Goal: Task Accomplishment & Management: Use online tool/utility

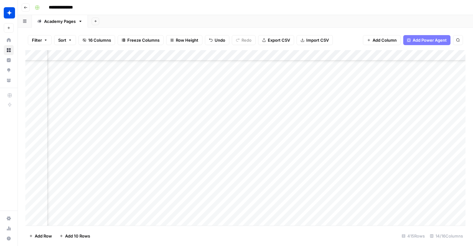
scroll to position [4260, 543]
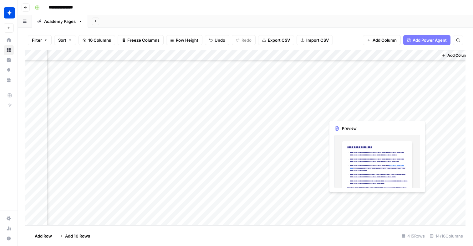
click at [331, 201] on div "Add Column" at bounding box center [245, 137] width 440 height 175
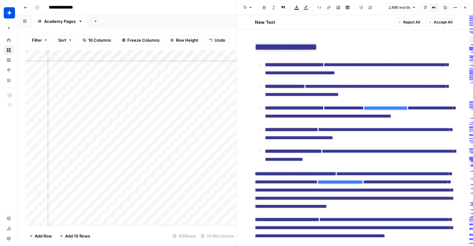
click at [331, 201] on div at bounding box center [353, 199] width 57 height 12
click at [418, 120] on span "**********" at bounding box center [360, 112] width 190 height 17
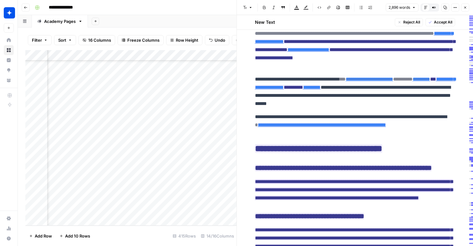
scroll to position [2724, 0]
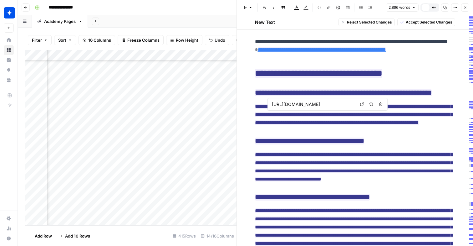
drag, startPoint x: 425, startPoint y: 114, endPoint x: 317, endPoint y: 100, distance: 108.4
click at [317, 100] on body "**********" at bounding box center [236, 123] width 473 height 246
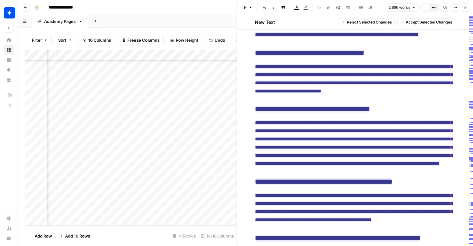
scroll to position [2813, 0]
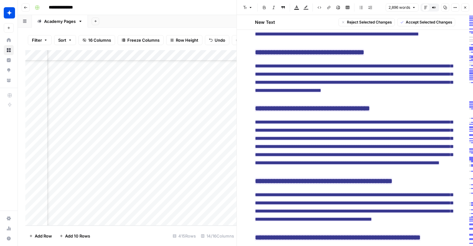
drag, startPoint x: 255, startPoint y: 102, endPoint x: 413, endPoint y: 200, distance: 186.2
type input "https://www.wiz.io/integrations#application_security"
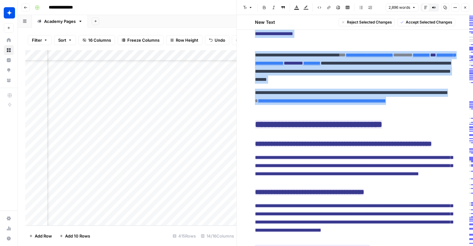
scroll to position [2649, 0]
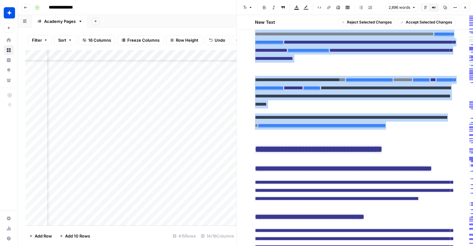
click at [424, 23] on span "Accept Selected Changes" at bounding box center [429, 22] width 47 height 6
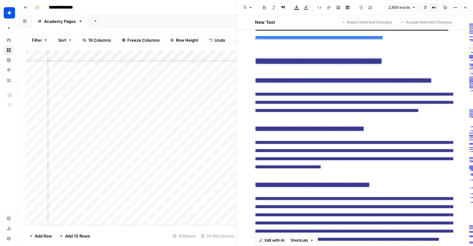
scroll to position [2712, 0]
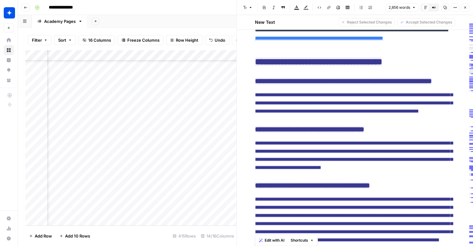
copy div "**********"
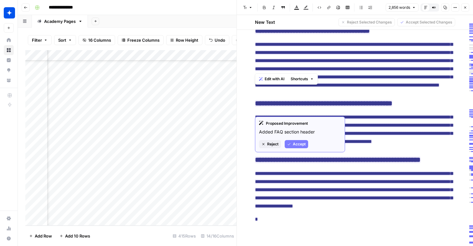
scroll to position [2918, 0]
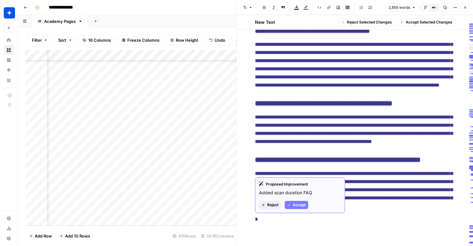
drag, startPoint x: 318, startPoint y: 214, endPoint x: 256, endPoint y: 166, distance: 78.2
copy div "**********"
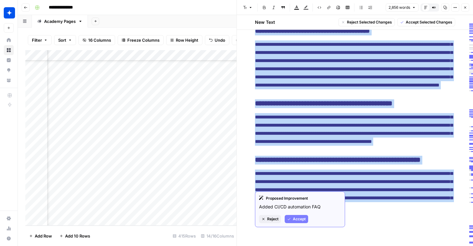
scroll to position [5, 0]
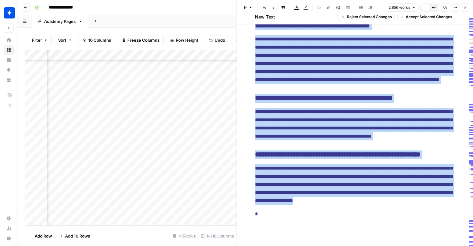
drag, startPoint x: 253, startPoint y: 85, endPoint x: 327, endPoint y: 201, distance: 137.0
click at [420, 18] on span "Accept Selected Changes" at bounding box center [429, 17] width 47 height 6
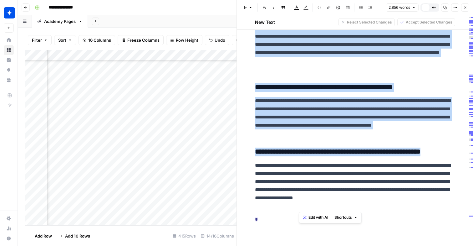
scroll to position [3007, 0]
copy div "**********"
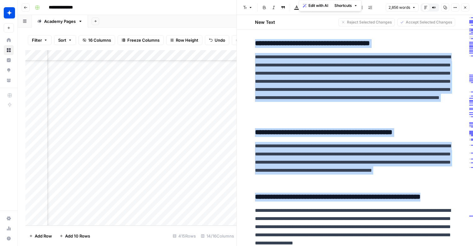
scroll to position [2800, 0]
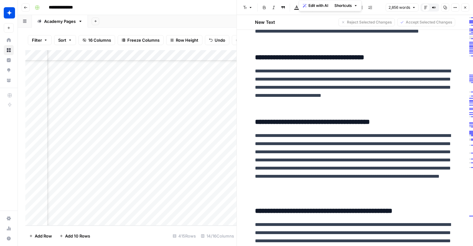
copy h2 "**********"
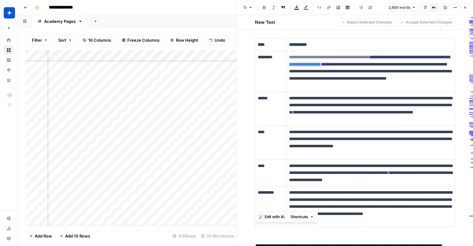
scroll to position [2237, 0]
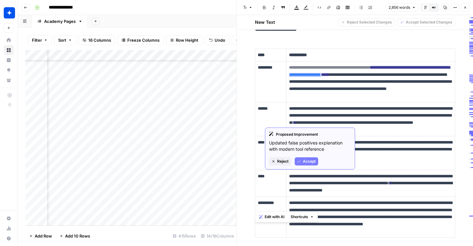
click at [304, 161] on span "Accept" at bounding box center [309, 161] width 13 height 6
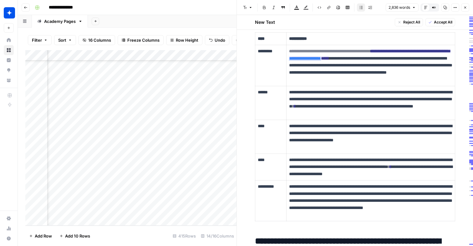
copy p "**********"
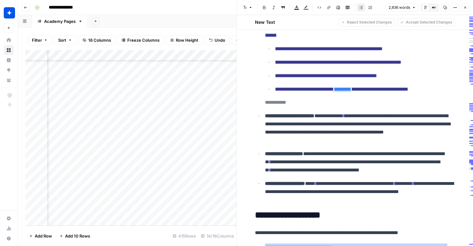
scroll to position [1844, 0]
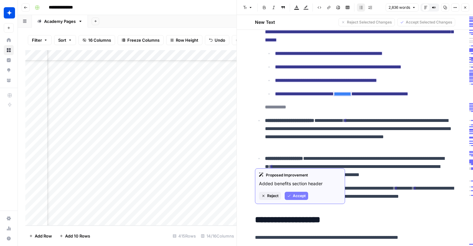
click at [291, 192] on button "Accept" at bounding box center [296, 195] width 23 height 8
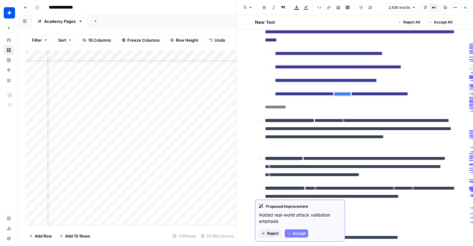
click at [293, 232] on span "Accept" at bounding box center [299, 233] width 13 height 6
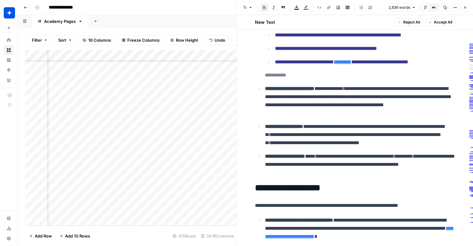
scroll to position [1893, 0]
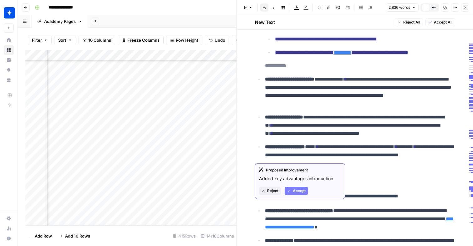
click at [293, 191] on span "Accept" at bounding box center [299, 191] width 13 height 6
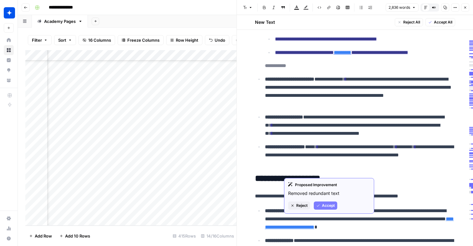
click at [328, 204] on span "Accept" at bounding box center [328, 205] width 13 height 6
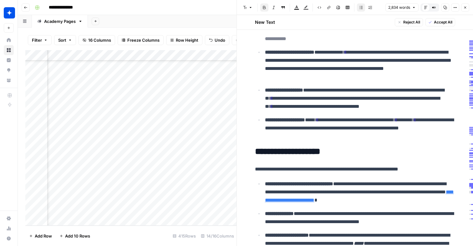
scroll to position [1923, 0]
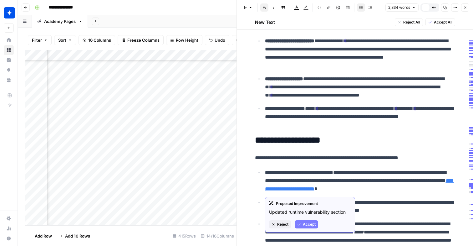
click at [309, 223] on span "Accept" at bounding box center [309, 224] width 13 height 6
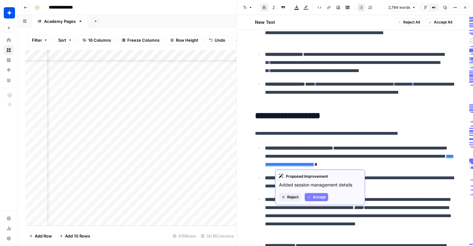
click at [311, 199] on button "Accept" at bounding box center [316, 197] width 23 height 8
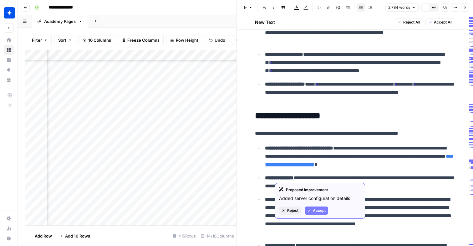
click at [316, 211] on span "Accept" at bounding box center [319, 210] width 13 height 6
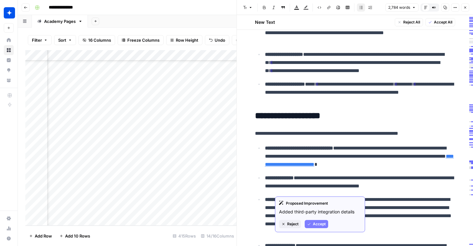
click at [317, 221] on span "Accept" at bounding box center [319, 224] width 13 height 6
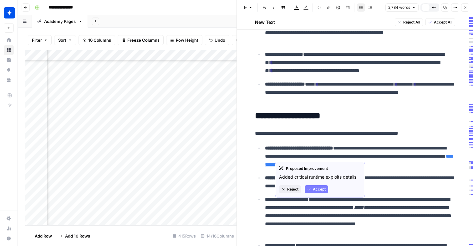
click at [315, 190] on span "Accept" at bounding box center [319, 189] width 13 height 6
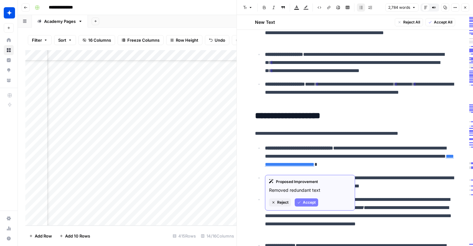
click at [300, 205] on button "Accept" at bounding box center [306, 202] width 23 height 8
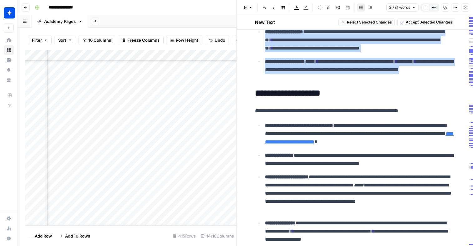
scroll to position [1883, 0]
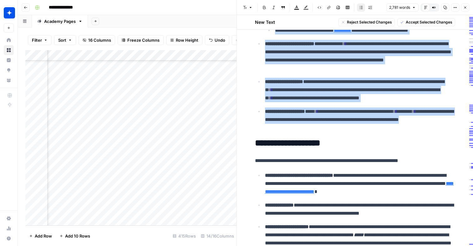
drag, startPoint x: 319, startPoint y: 154, endPoint x: 255, endPoint y: 134, distance: 67.3
click at [413, 19] on span "Accept Selected Changes" at bounding box center [429, 22] width 47 height 6
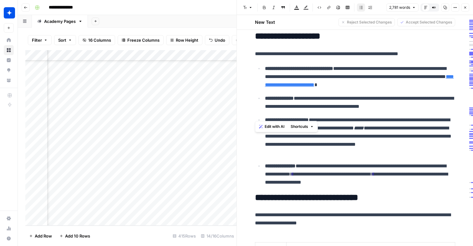
scroll to position [1985, 0]
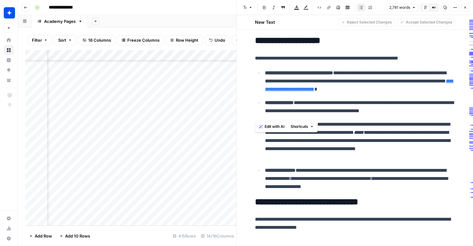
click at [300, 29] on p "**********" at bounding box center [360, 17] width 190 height 24
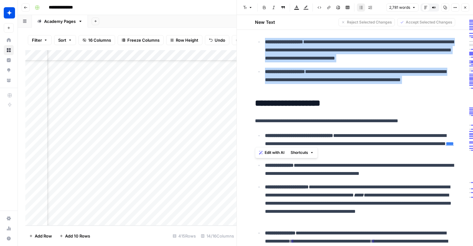
scroll to position [1894, 0]
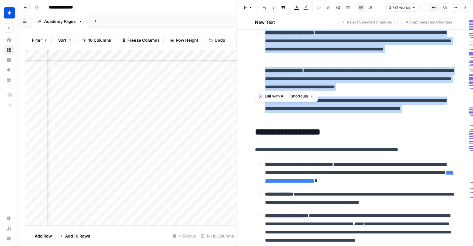
drag, startPoint x: 300, startPoint y: 240, endPoint x: 256, endPoint y: 109, distance: 138.6
copy div "**********"
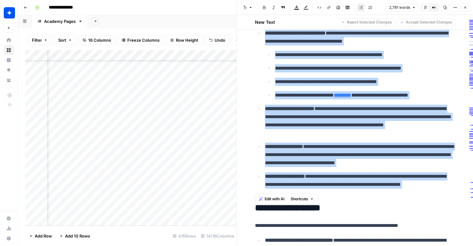
scroll to position [1812, 0]
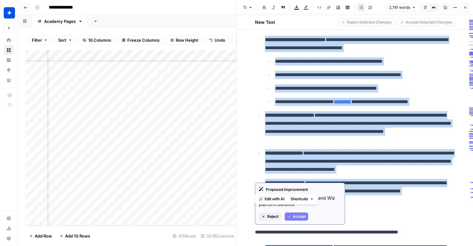
click at [302, 216] on span "Accept" at bounding box center [299, 216] width 13 height 6
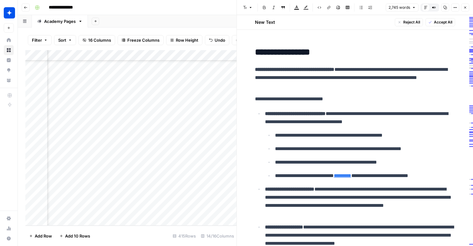
scroll to position [1722, 0]
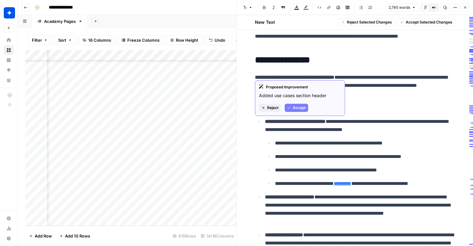
drag, startPoint x: 406, startPoint y: 181, endPoint x: 256, endPoint y: 74, distance: 184.0
click at [292, 105] on button "Accept" at bounding box center [296, 108] width 23 height 8
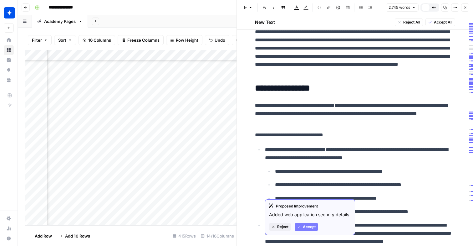
scroll to position [1696, 0]
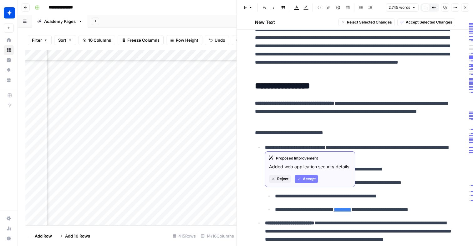
drag, startPoint x: 395, startPoint y: 206, endPoint x: 267, endPoint y: 108, distance: 161.3
click at [302, 177] on button "Accept" at bounding box center [306, 179] width 23 height 8
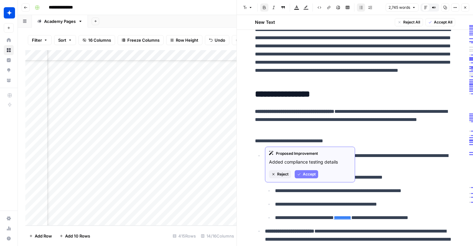
click at [309, 176] on span "Accept" at bounding box center [309, 174] width 13 height 6
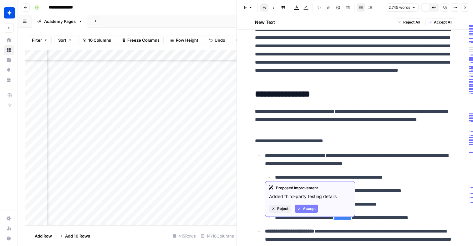
click at [307, 207] on span "Accept" at bounding box center [309, 209] width 13 height 6
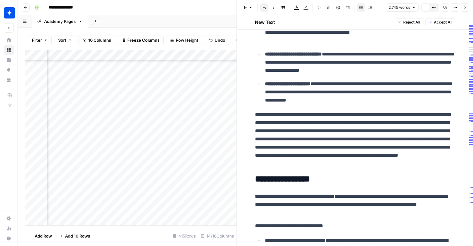
scroll to position [1602, 0]
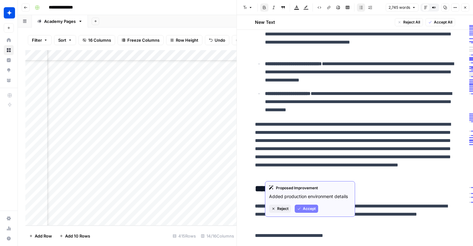
click at [308, 207] on span "Accept" at bounding box center [309, 209] width 13 height 6
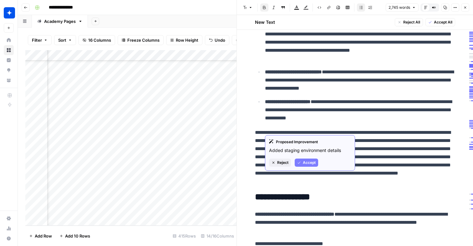
click at [308, 161] on span "Accept" at bounding box center [309, 163] width 13 height 6
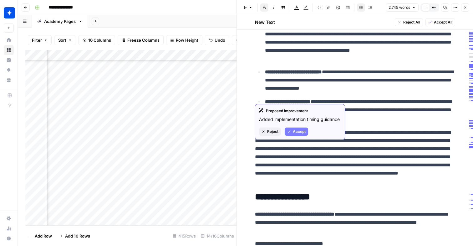
click at [301, 132] on span "Accept" at bounding box center [299, 132] width 13 height 6
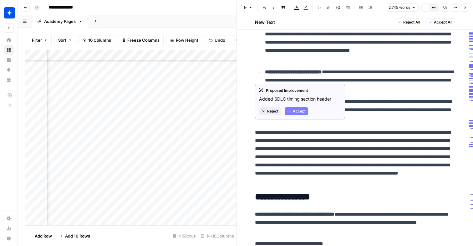
click at [298, 111] on span "Accept" at bounding box center [299, 111] width 13 height 6
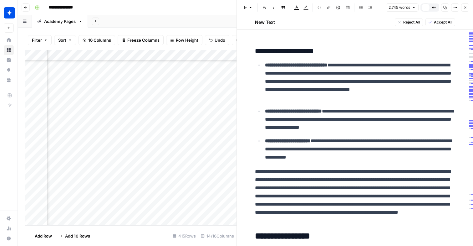
scroll to position [1545, 0]
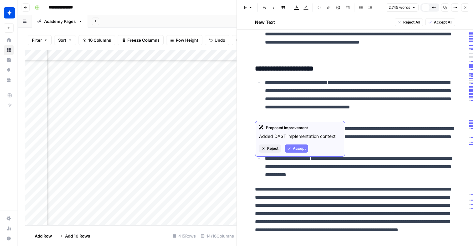
click at [294, 150] on span "Accept" at bounding box center [299, 148] width 13 height 6
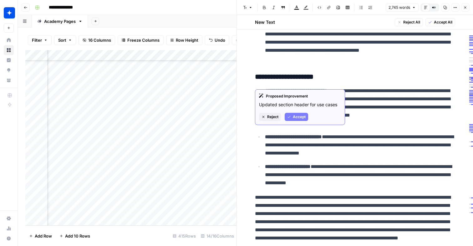
click at [300, 117] on span "Accept" at bounding box center [299, 117] width 13 height 6
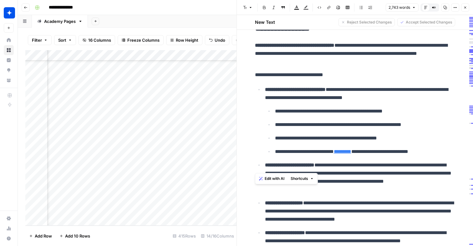
scroll to position [1794, 0]
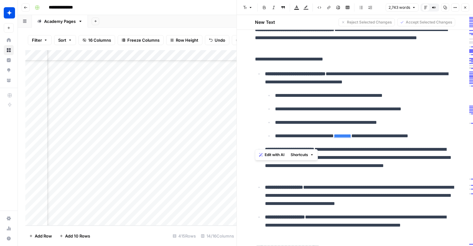
drag, startPoint x: 262, startPoint y: 77, endPoint x: 282, endPoint y: 145, distance: 70.3
copy div "**********"
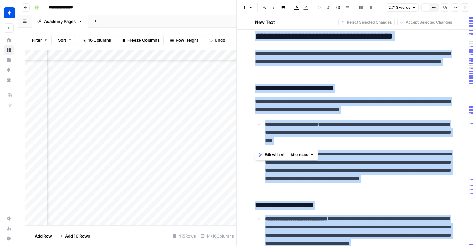
scroll to position [1410, 0]
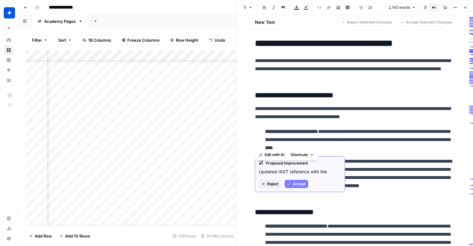
click at [293, 188] on div "Proposed Improvement Updated IAST reference with link Reject Accept" at bounding box center [300, 174] width 90 height 36
click at [295, 184] on span "Accept" at bounding box center [299, 184] width 13 height 6
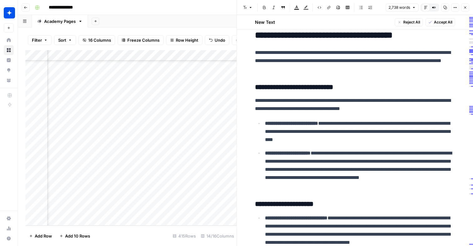
drag, startPoint x: 254, startPoint y: 140, endPoint x: 364, endPoint y: 181, distance: 117.7
click at [364, 181] on div "**********" at bounding box center [355, 162] width 208 height 3064
copy p "**********"
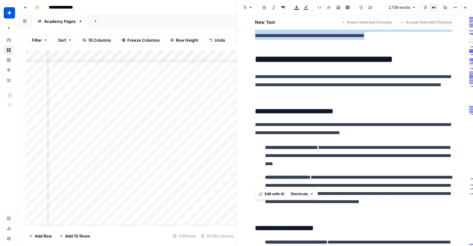
type input "https://www.wiz.io/customers/tide"
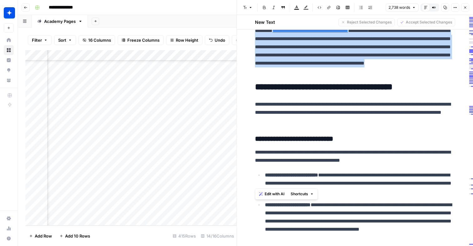
scroll to position [1352, 0]
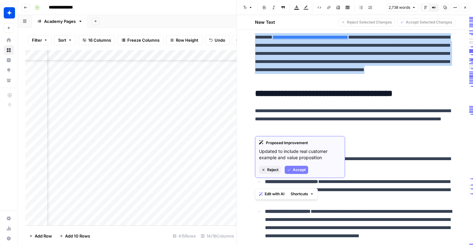
click at [298, 169] on span "Accept" at bounding box center [299, 170] width 13 height 6
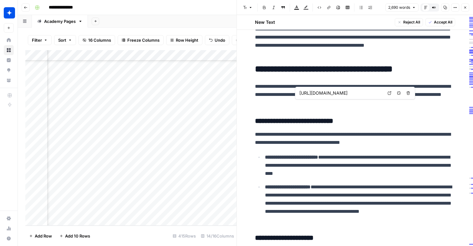
type input "https://www.wiz.io/customers/tide"
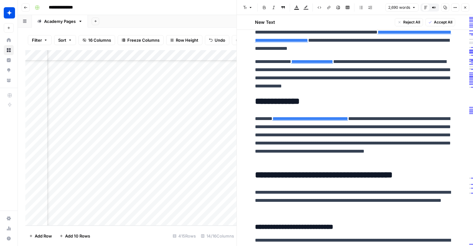
scroll to position [1244, 0]
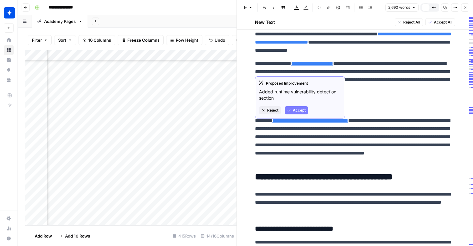
click at [296, 111] on span "Accept" at bounding box center [299, 110] width 13 height 6
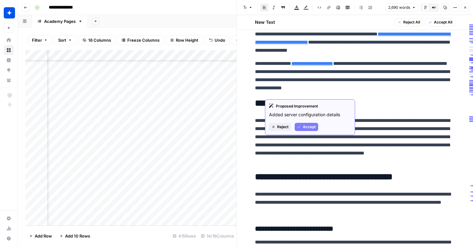
click at [303, 126] on span "Accept" at bounding box center [309, 127] width 13 height 6
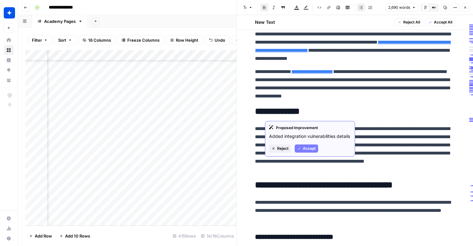
click at [306, 148] on span "Accept" at bounding box center [309, 148] width 13 height 6
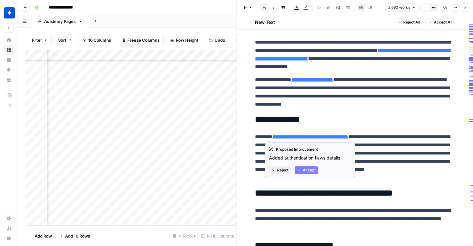
click at [303, 167] on span "Accept" at bounding box center [309, 170] width 13 height 6
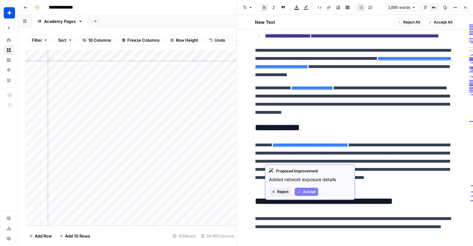
click at [311, 193] on span "Accept" at bounding box center [309, 192] width 13 height 6
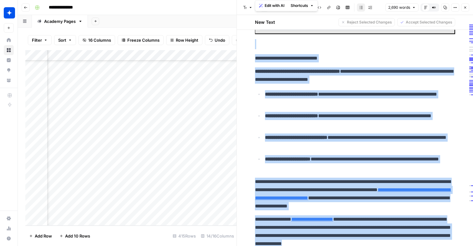
scroll to position [1108, 0]
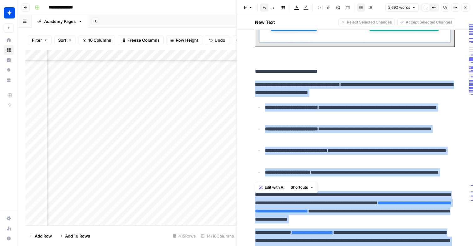
drag, startPoint x: 456, startPoint y: 198, endPoint x: 254, endPoint y: 199, distance: 202.4
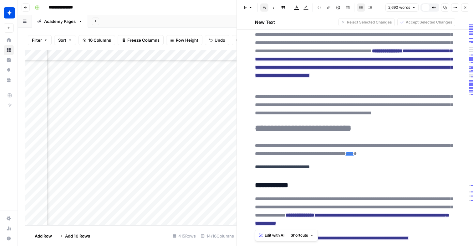
scroll to position [233, 0]
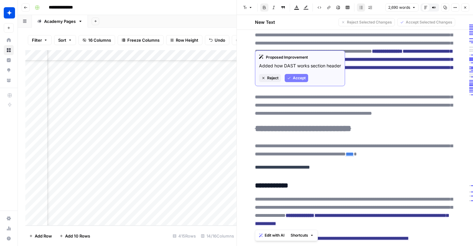
click at [299, 81] on span "Accept" at bounding box center [299, 78] width 13 height 6
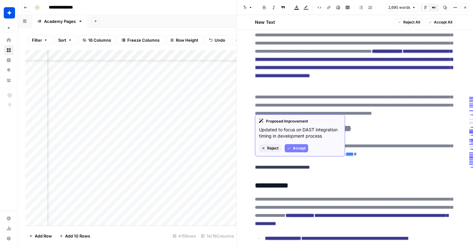
click at [296, 148] on span "Accept" at bounding box center [299, 148] width 13 height 6
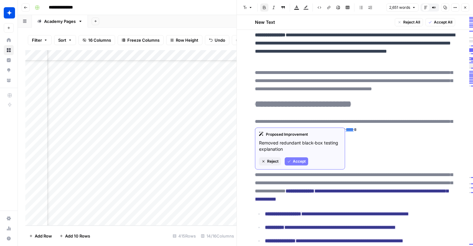
click at [295, 160] on span "Accept" at bounding box center [299, 161] width 13 height 6
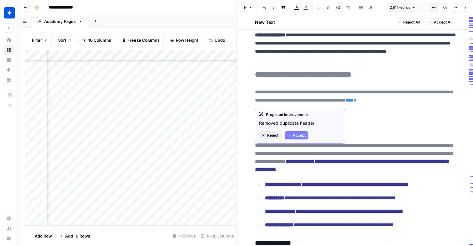
click at [291, 137] on button "Accept" at bounding box center [296, 135] width 23 height 8
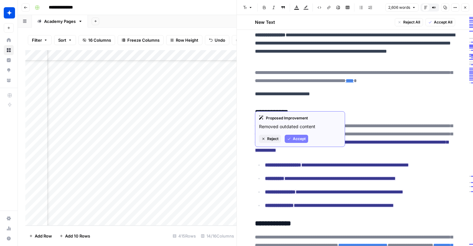
click at [299, 142] on button "Accept" at bounding box center [296, 139] width 23 height 8
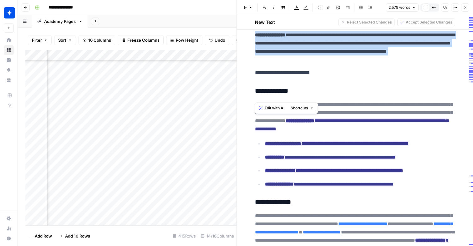
drag, startPoint x: 316, startPoint y: 88, endPoint x: 256, endPoint y: 59, distance: 66.7
copy p "**********"
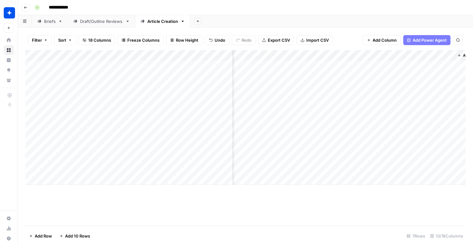
scroll to position [0, 365]
click at [85, 25] on link "Draft/Outline Reviews" at bounding box center [101, 21] width 67 height 13
click at [158, 21] on div "Article Creation" at bounding box center [162, 21] width 31 height 6
click at [90, 22] on div "Draft/Outline Reviews" at bounding box center [101, 21] width 43 height 6
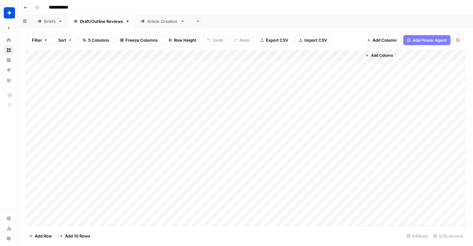
click at [156, 23] on div "Article Creation" at bounding box center [162, 21] width 31 height 6
click at [263, 109] on div "Add Column" at bounding box center [245, 117] width 440 height 135
click at [318, 117] on div "Add Column" at bounding box center [245, 117] width 440 height 135
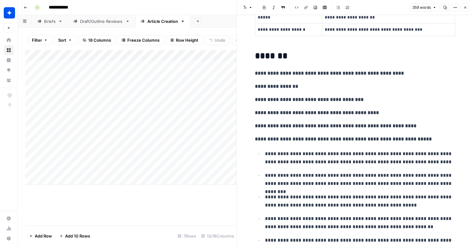
scroll to position [203, 0]
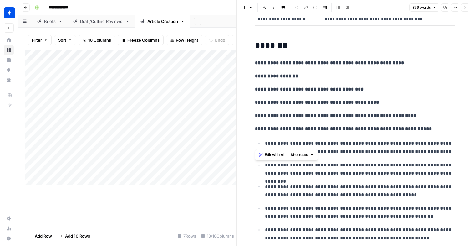
drag, startPoint x: 267, startPoint y: 98, endPoint x: 376, endPoint y: 130, distance: 113.6
click at [376, 130] on div "**********" at bounding box center [355, 109] width 208 height 575
click at [201, 188] on div "Add Column" at bounding box center [130, 137] width 211 height 175
click at [465, 4] on button "Close" at bounding box center [465, 7] width 8 height 8
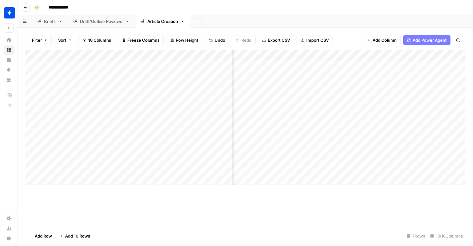
scroll to position [0, 368]
click at [287, 71] on div "Add Column" at bounding box center [245, 117] width 440 height 135
click at [302, 74] on div "Add Column" at bounding box center [245, 117] width 440 height 135
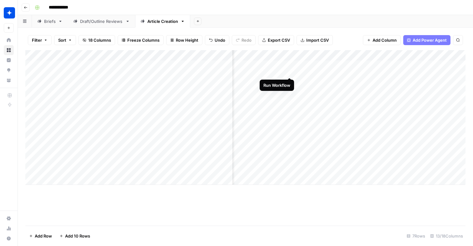
click at [290, 65] on div "Add Column" at bounding box center [245, 117] width 440 height 135
